Goal: Information Seeking & Learning: Learn about a topic

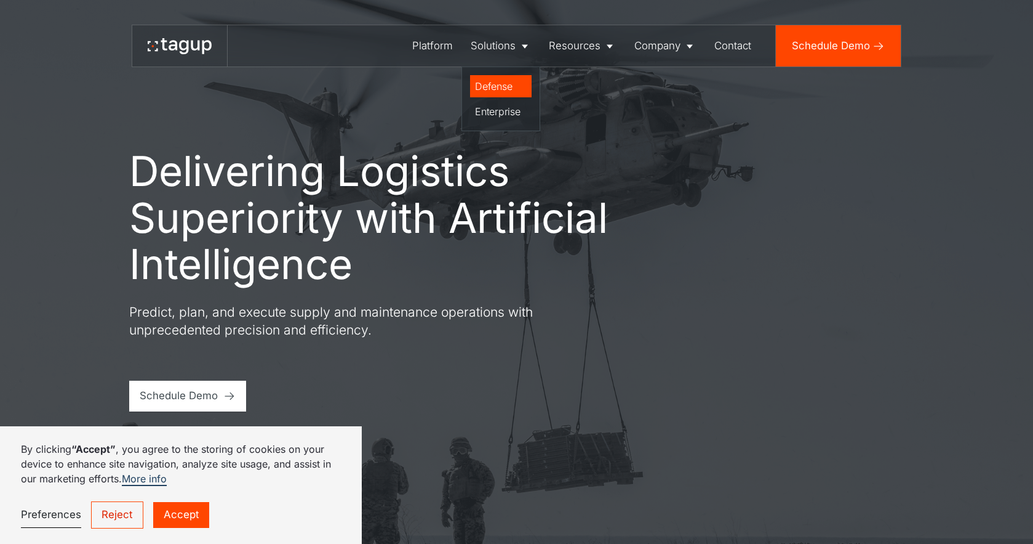
click at [500, 85] on div "Defense" at bounding box center [501, 86] width 52 height 15
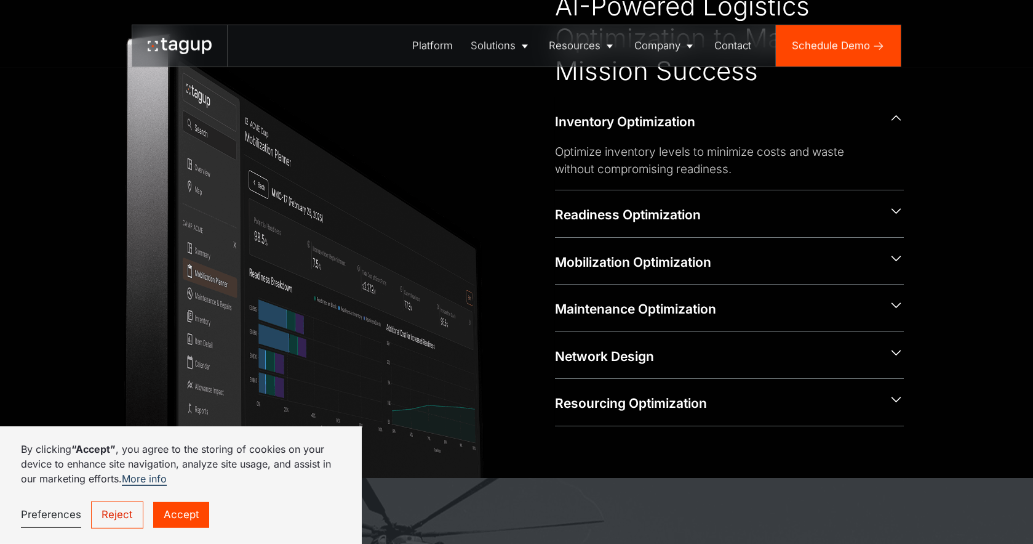
scroll to position [639, 0]
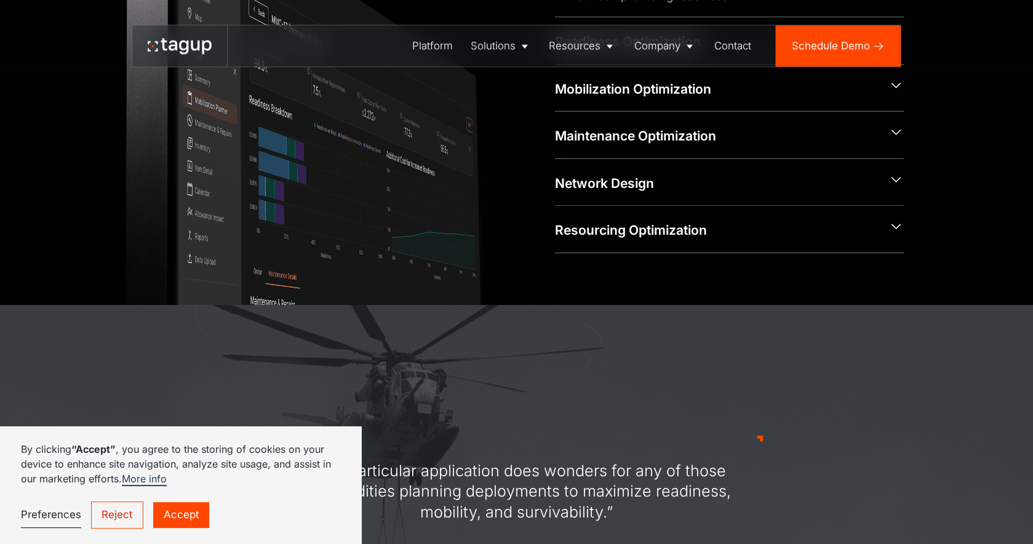
click at [878, 191] on div "Network Design" at bounding box center [716, 183] width 323 height 18
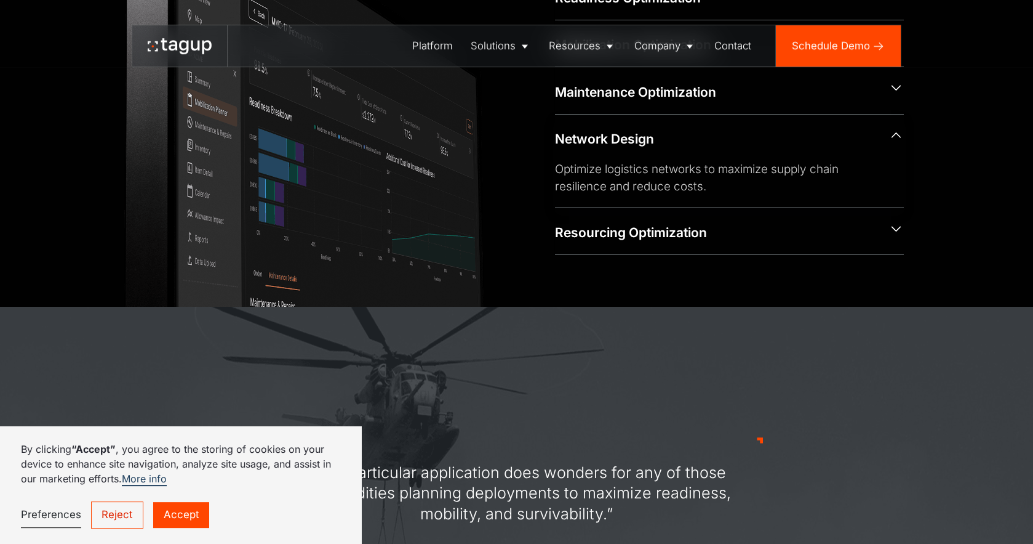
scroll to position [805, 0]
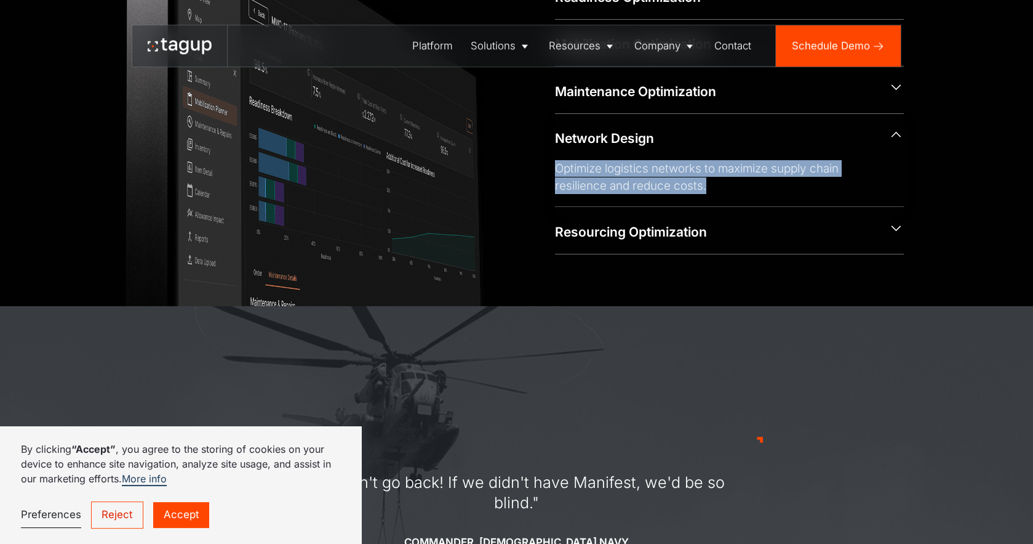
drag, startPoint x: 560, startPoint y: 167, endPoint x: 714, endPoint y: 194, distance: 156.7
click at [714, 194] on div "Optimize logistics networks to maximize supply chain resilience and reduce cost…" at bounding box center [719, 177] width 329 height 34
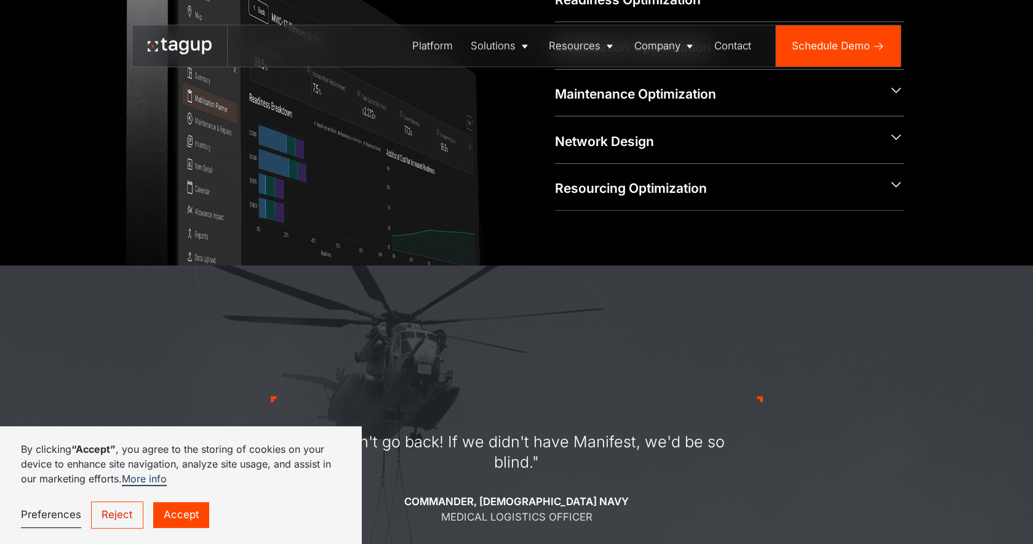
click at [715, 201] on div "Resourcing Optimization" at bounding box center [729, 187] width 349 height 47
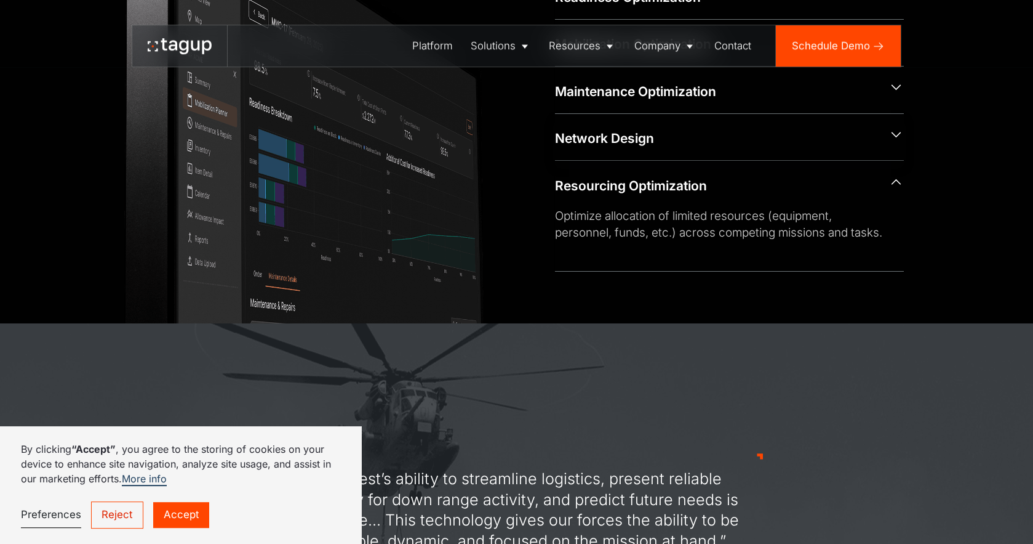
click at [688, 161] on div "Network Design" at bounding box center [729, 137] width 349 height 47
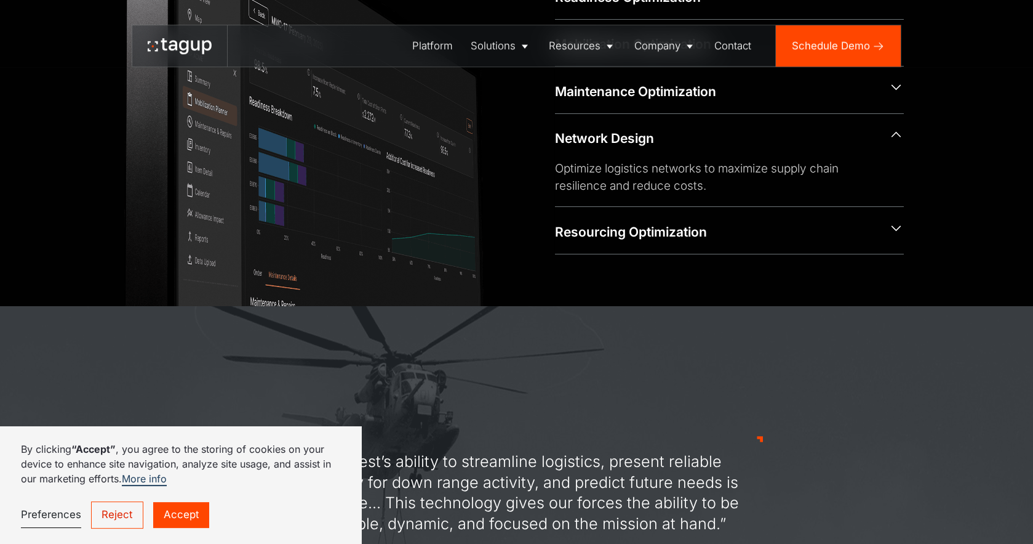
click at [974, 185] on div "CAPABILITIES AI-Powered Logistics Optimization to Maximize Mission Success Inve…" at bounding box center [517, 22] width 982 height 568
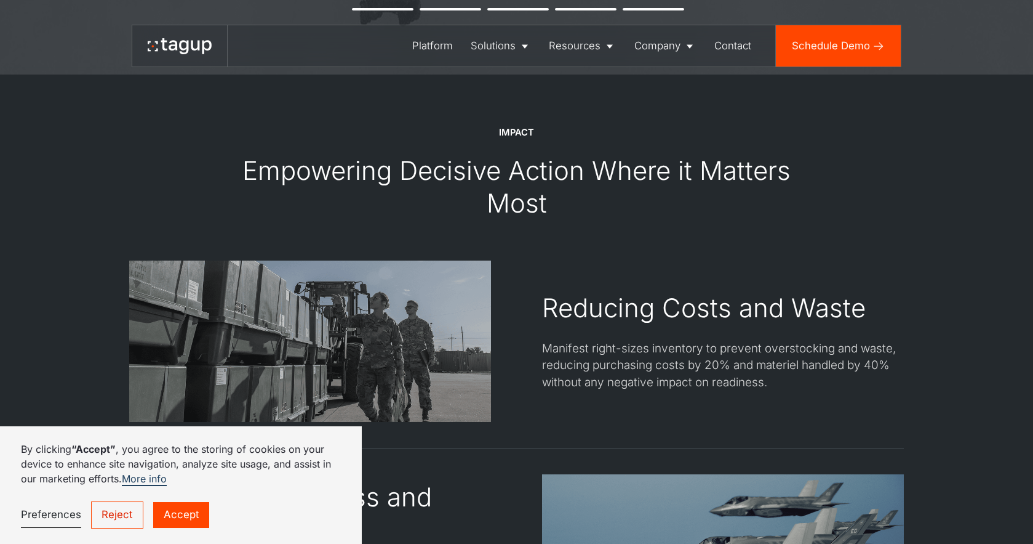
scroll to position [1443, 0]
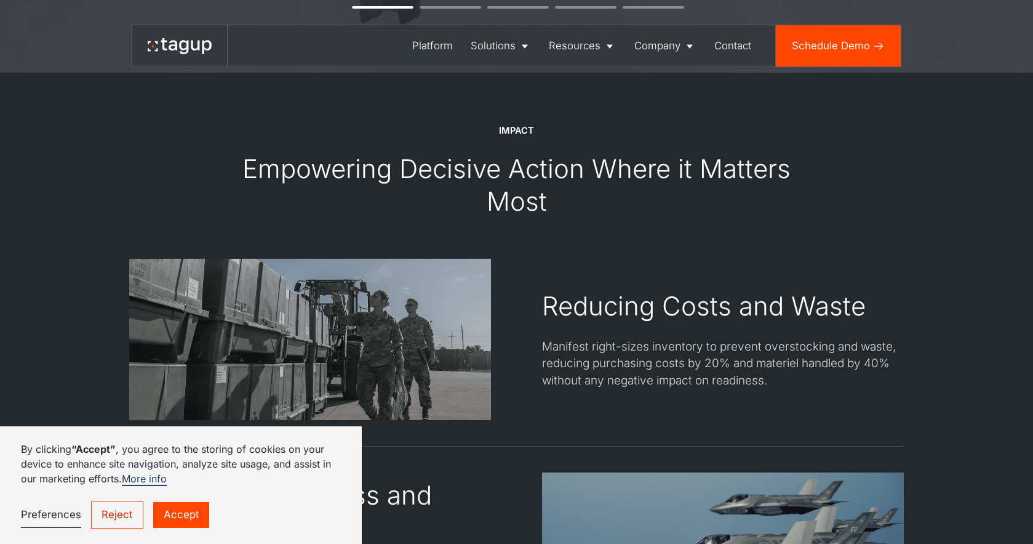
click at [39, 511] on link "Preferences" at bounding box center [51, 514] width 60 height 26
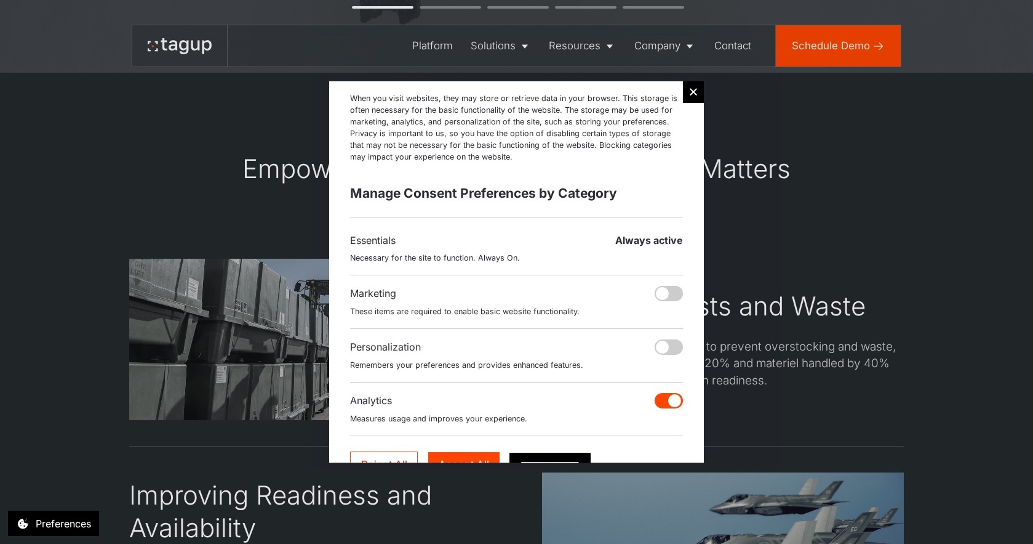
scroll to position [79, 0]
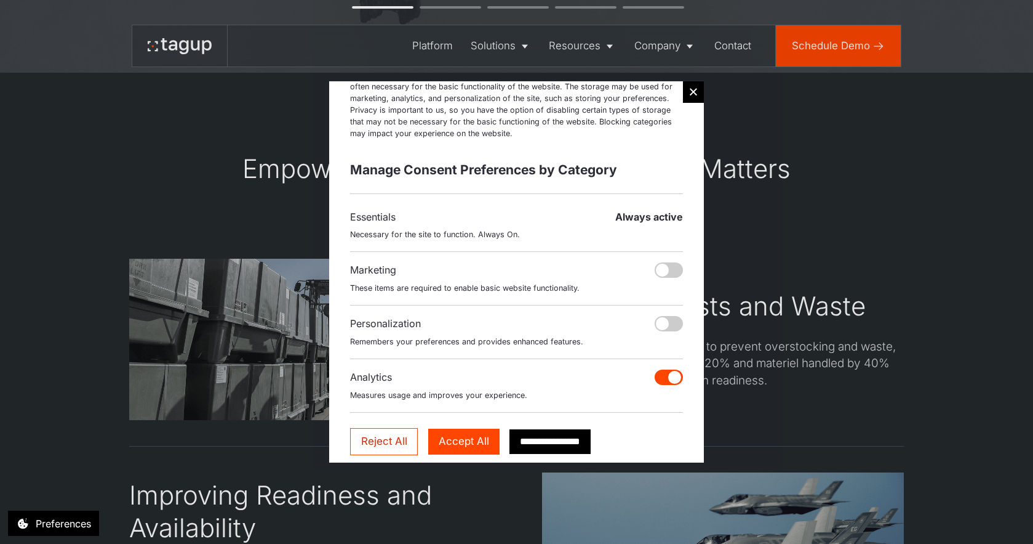
click at [669, 388] on div "Analytics Analytics Measures usage and improves your experience." at bounding box center [516, 390] width 333 height 43
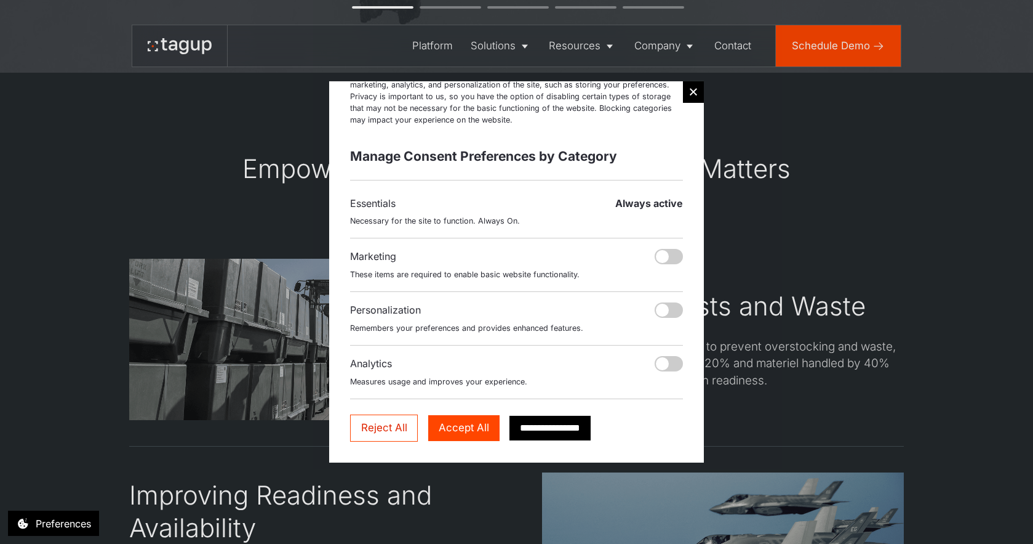
click at [576, 423] on input "**********" at bounding box center [550, 427] width 81 height 25
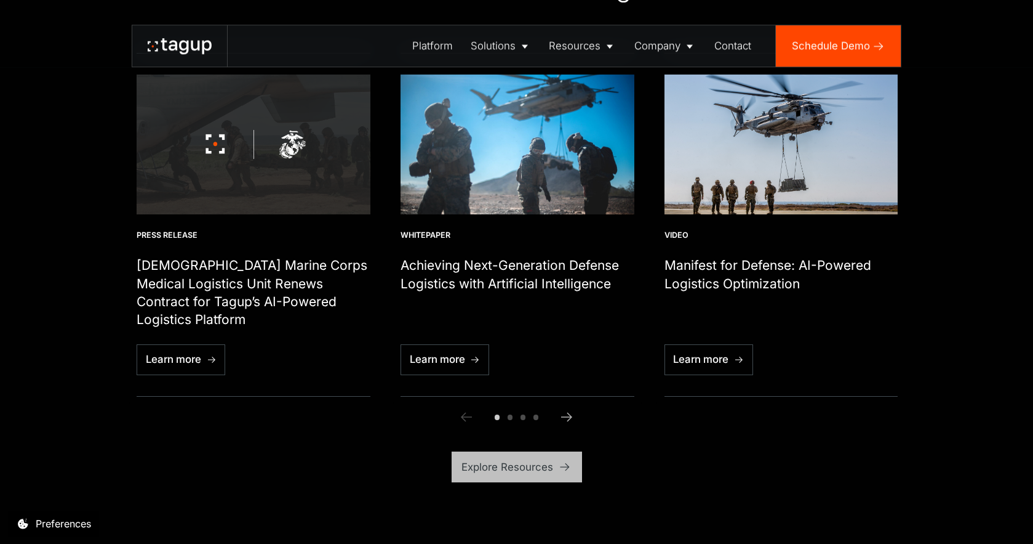
scroll to position [3823, 0]
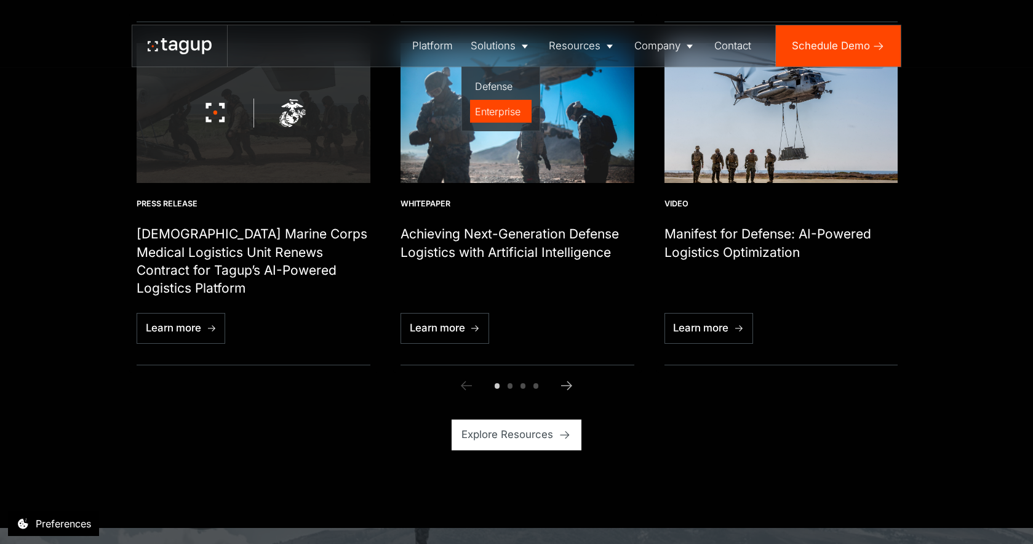
click at [499, 119] on div "Enterprise" at bounding box center [501, 111] width 52 height 15
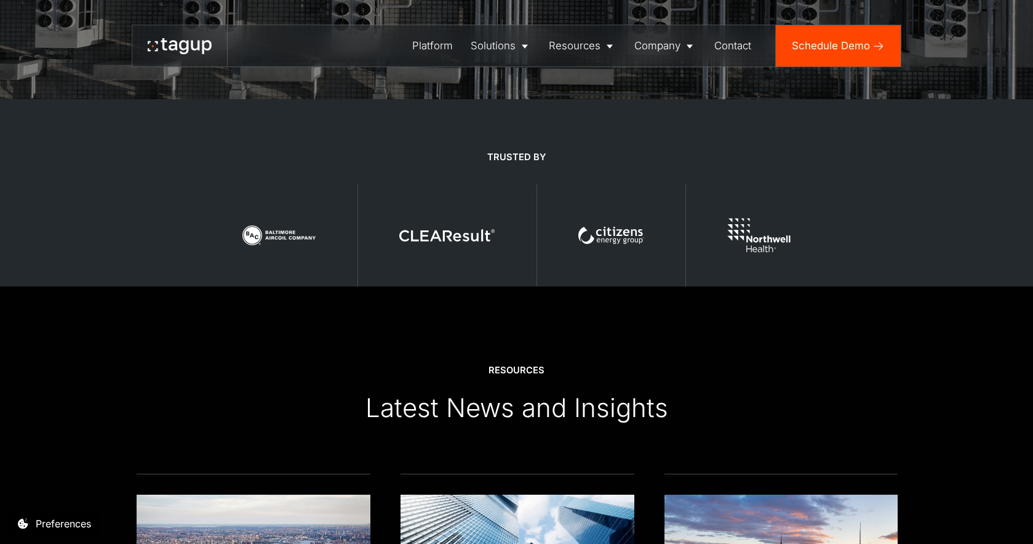
scroll to position [2752, 0]
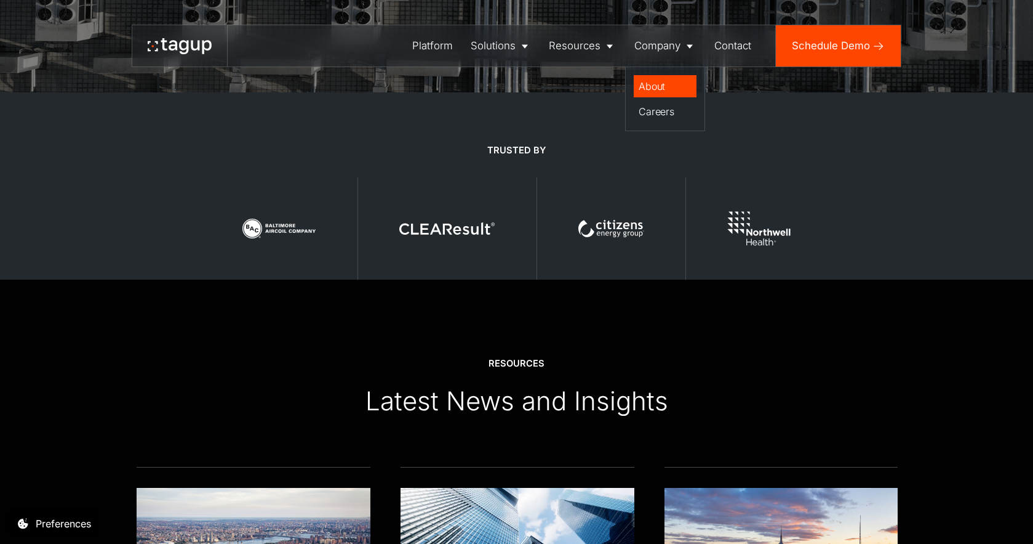
click at [656, 91] on div "About" at bounding box center [665, 86] width 53 height 15
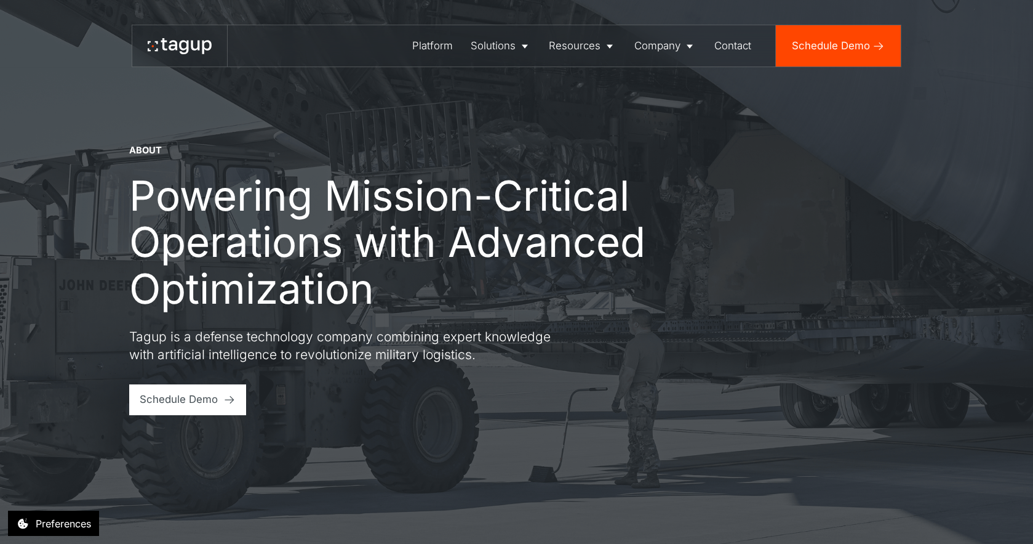
click at [677, 201] on div "About Powering Mission-Critical Operations with Advanced Optimization Tagup is …" at bounding box center [516, 279] width 775 height 271
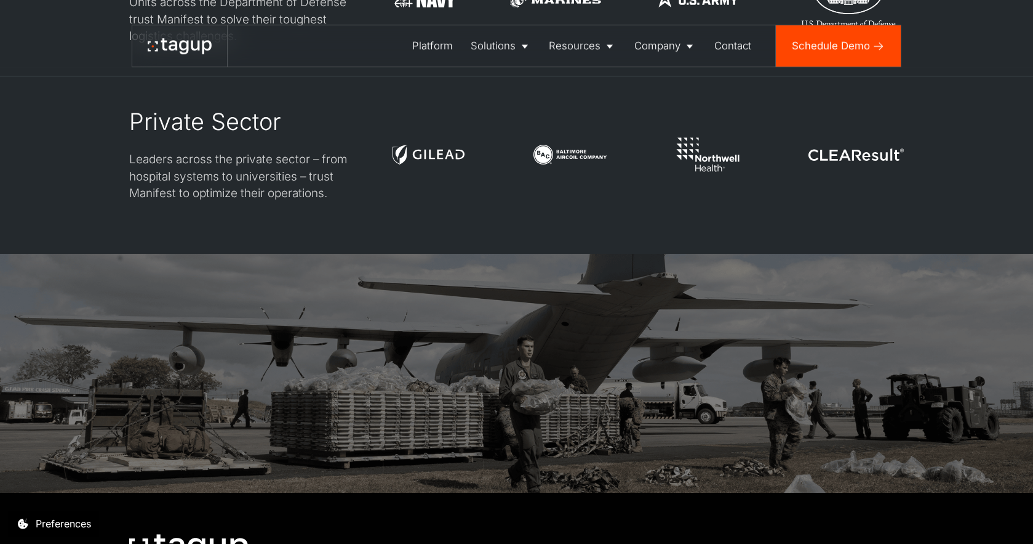
scroll to position [3436, 0]
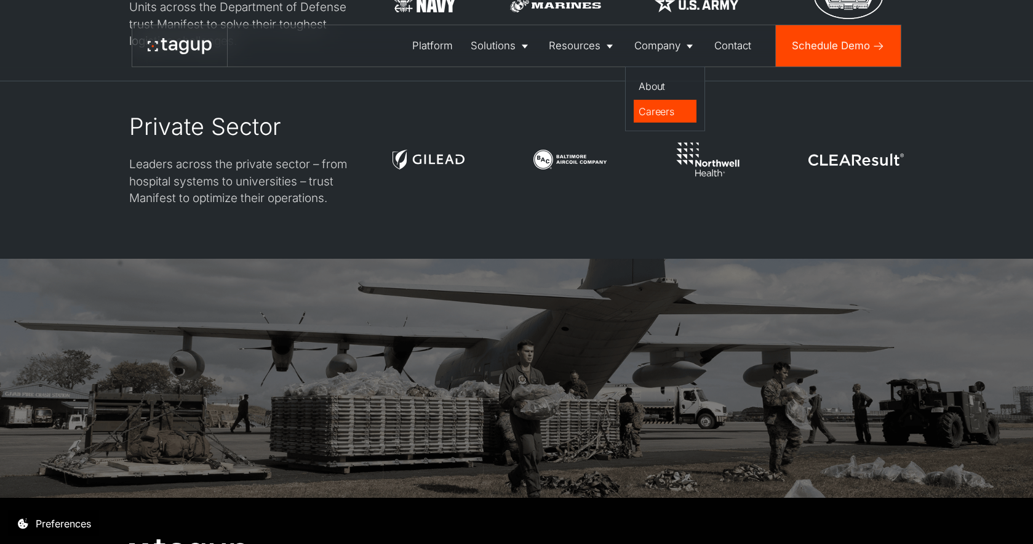
click at [661, 107] on div "Careers" at bounding box center [665, 111] width 53 height 15
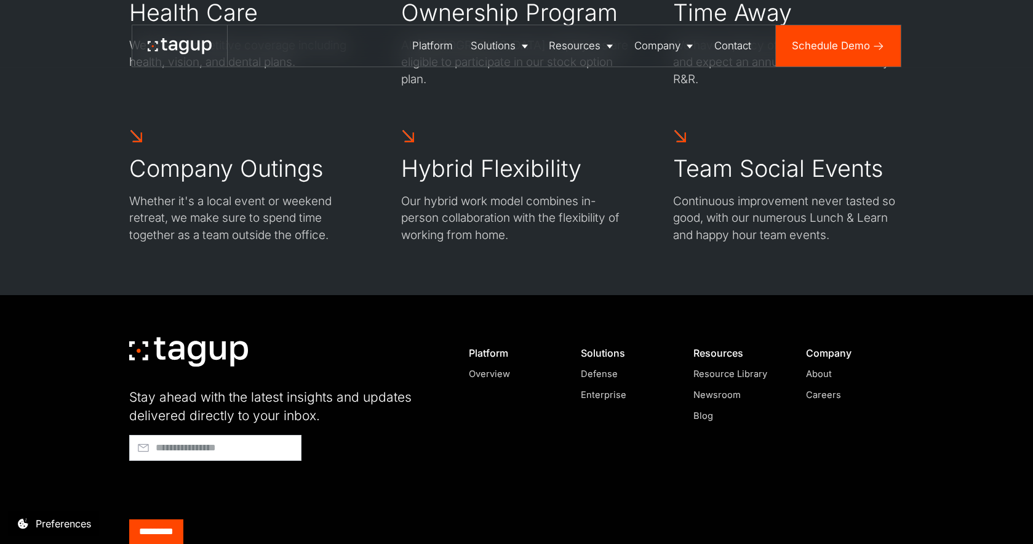
scroll to position [1978, 0]
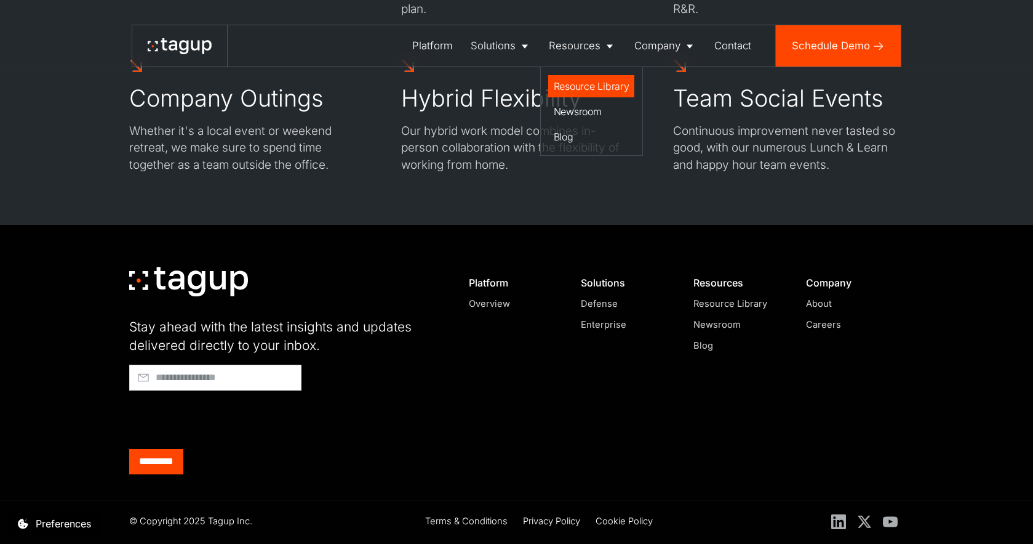
click at [575, 89] on div "Resource Library" at bounding box center [592, 86] width 76 height 15
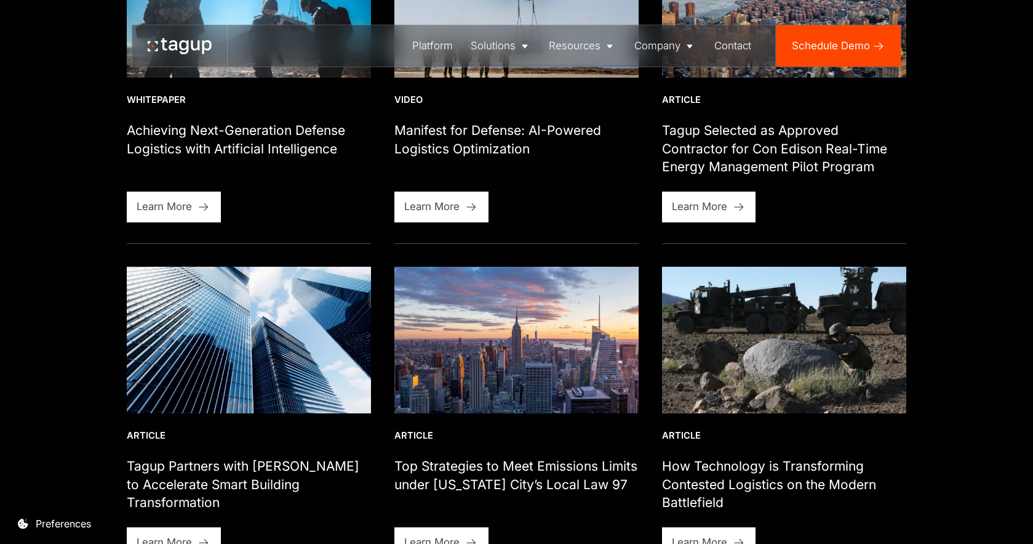
scroll to position [502, 0]
